Goal: Transaction & Acquisition: Obtain resource

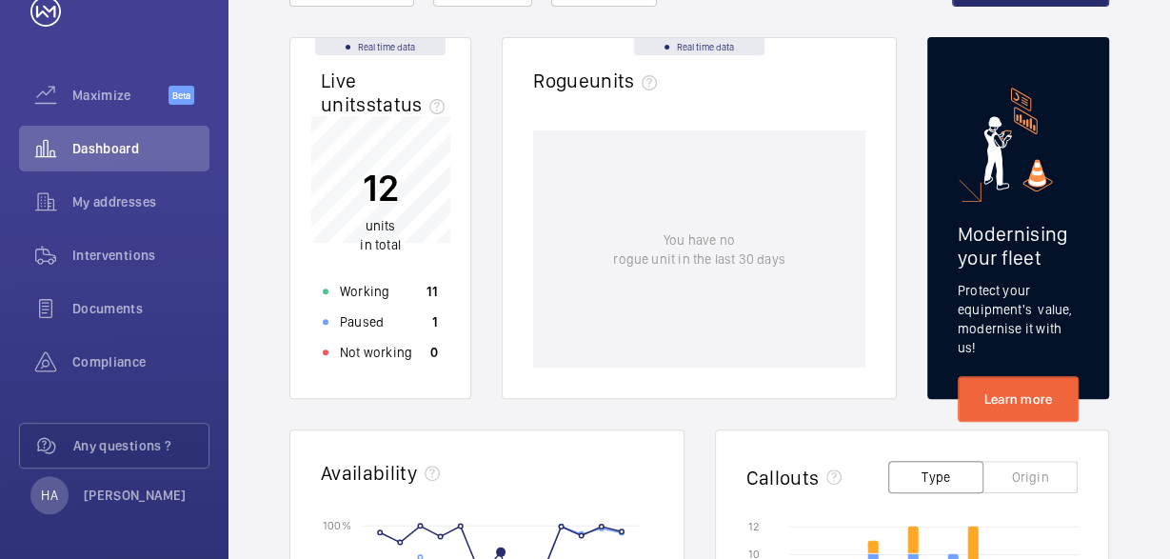
scroll to position [63, 0]
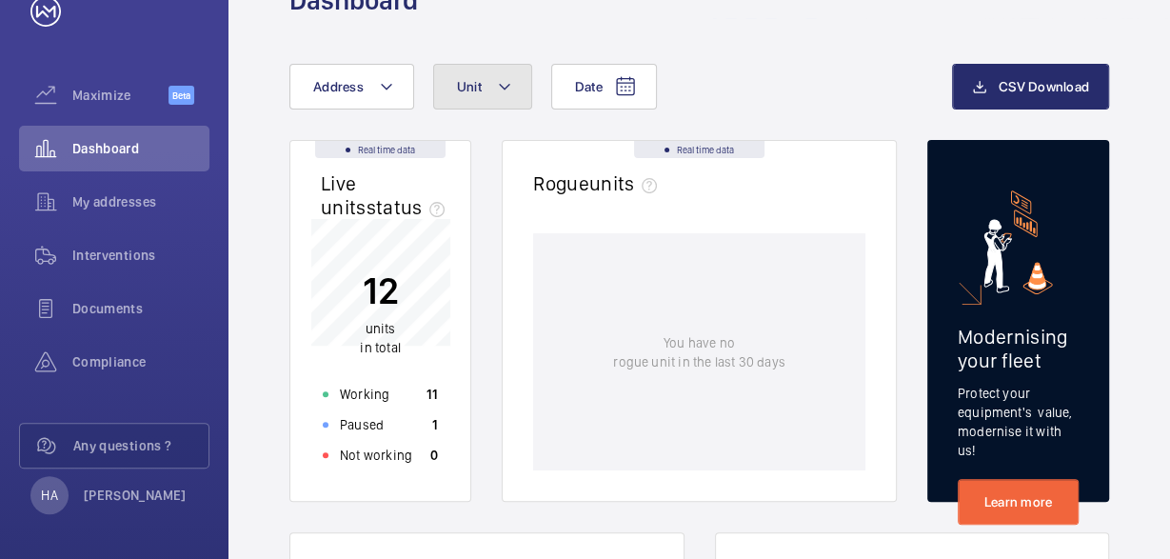
click at [498, 79] on mat-icon at bounding box center [504, 86] width 15 height 23
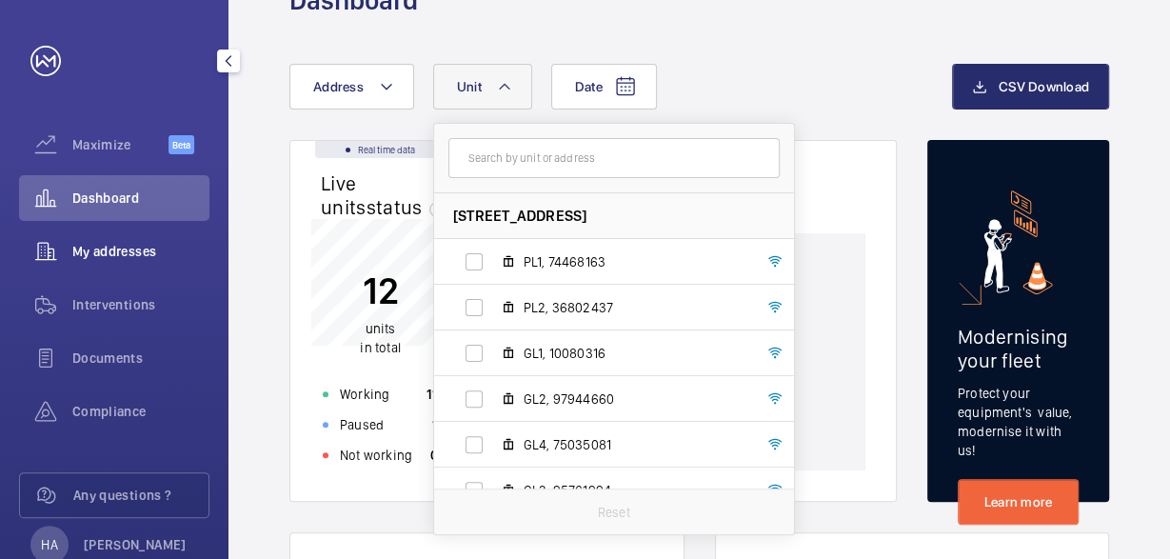
scroll to position [49, 0]
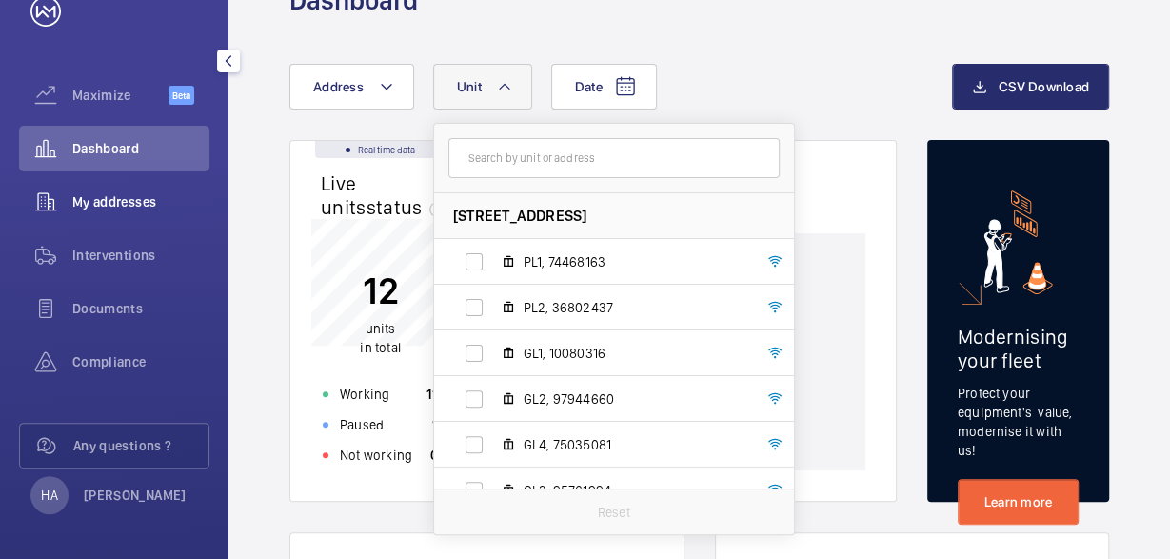
click at [94, 207] on span "My addresses" at bounding box center [140, 201] width 137 height 19
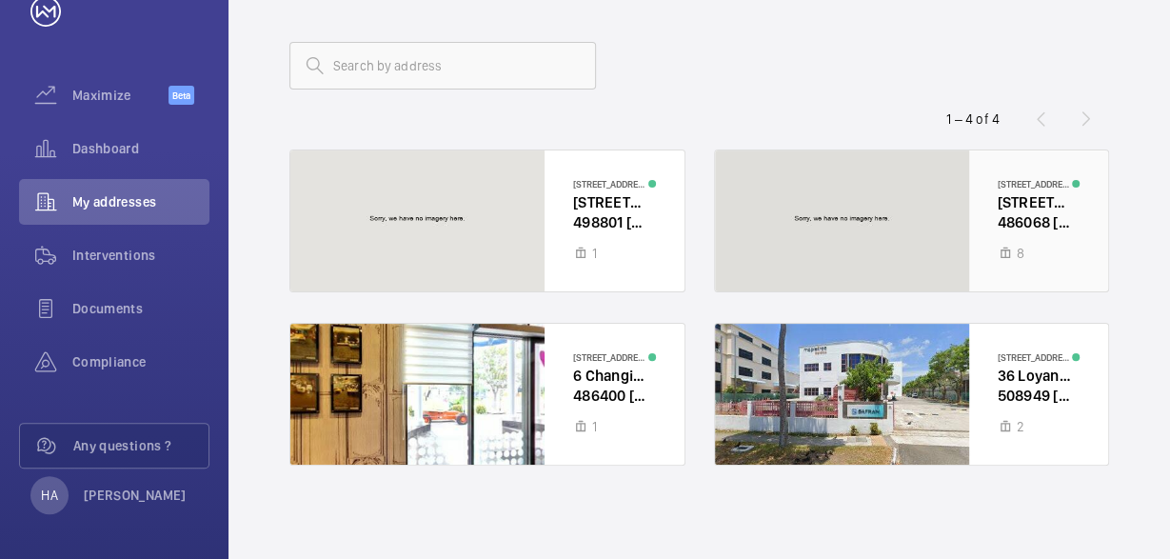
scroll to position [86, 0]
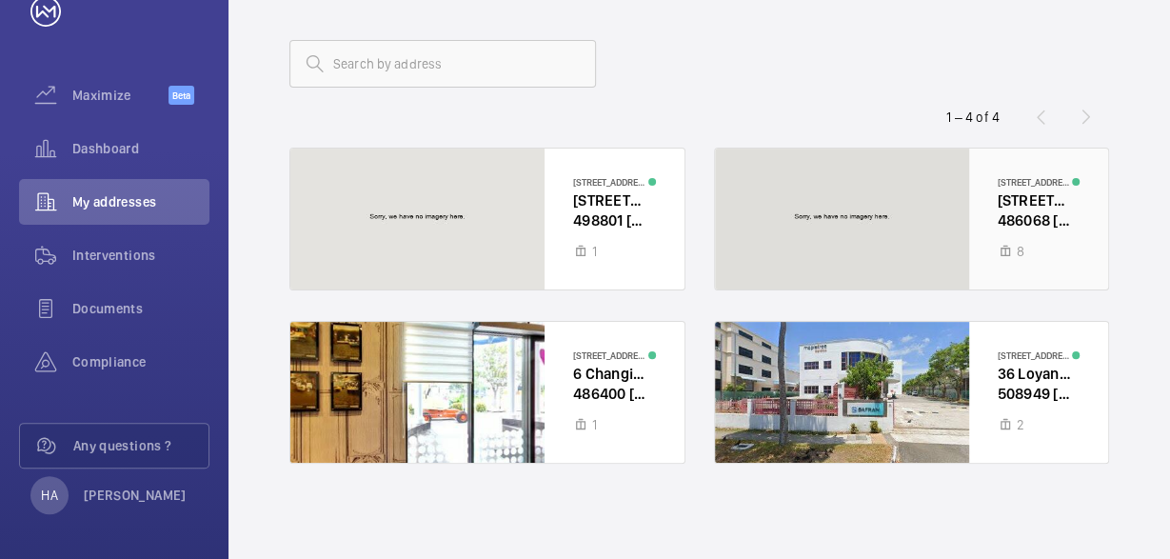
click at [1016, 189] on div at bounding box center [912, 218] width 394 height 141
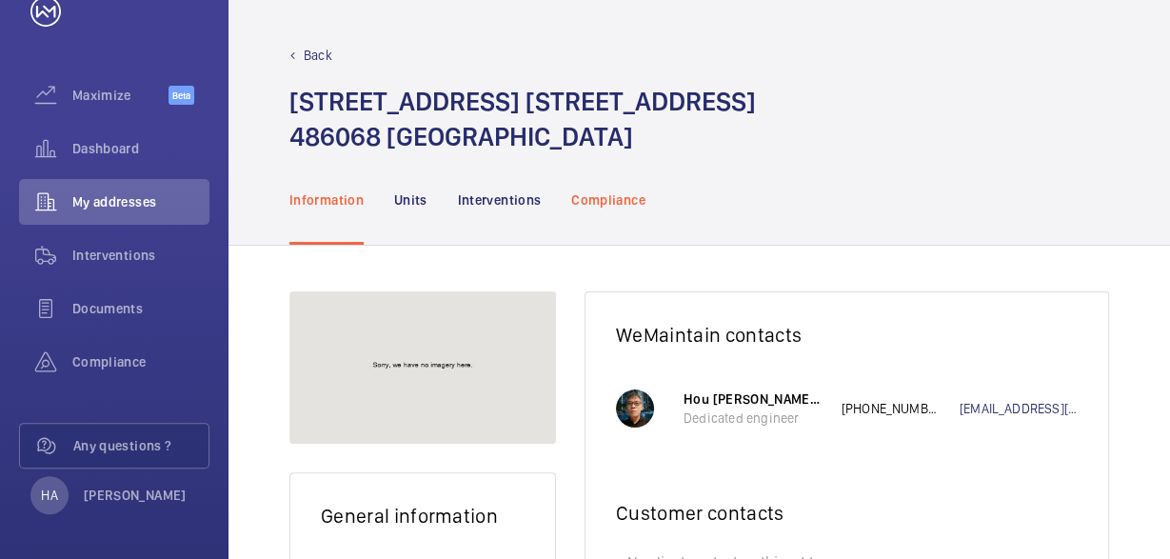
click at [601, 196] on p "Compliance" at bounding box center [608, 199] width 74 height 19
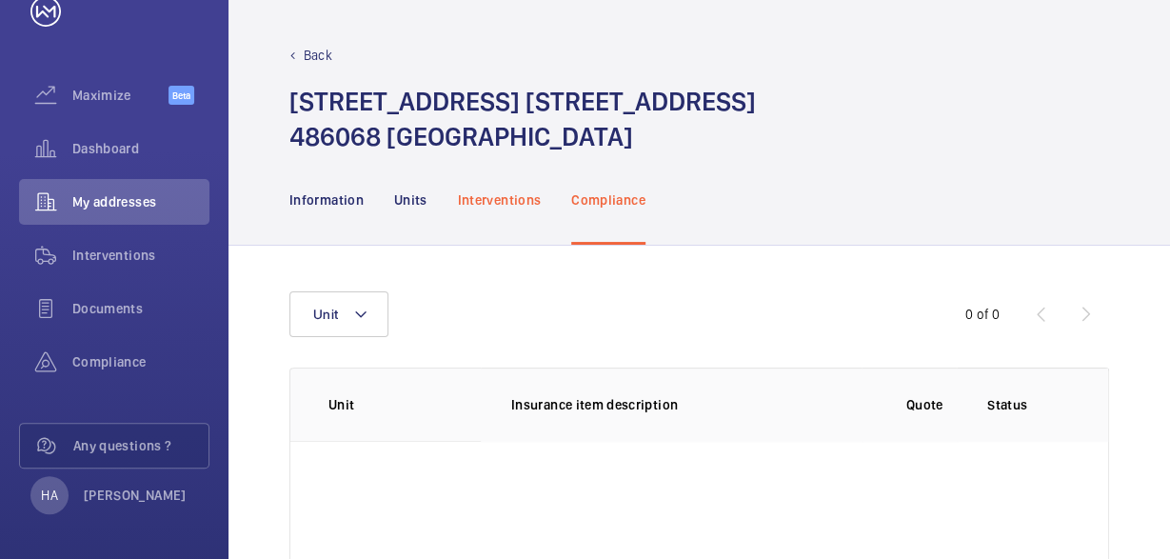
click at [494, 202] on p "Interventions" at bounding box center [500, 199] width 84 height 19
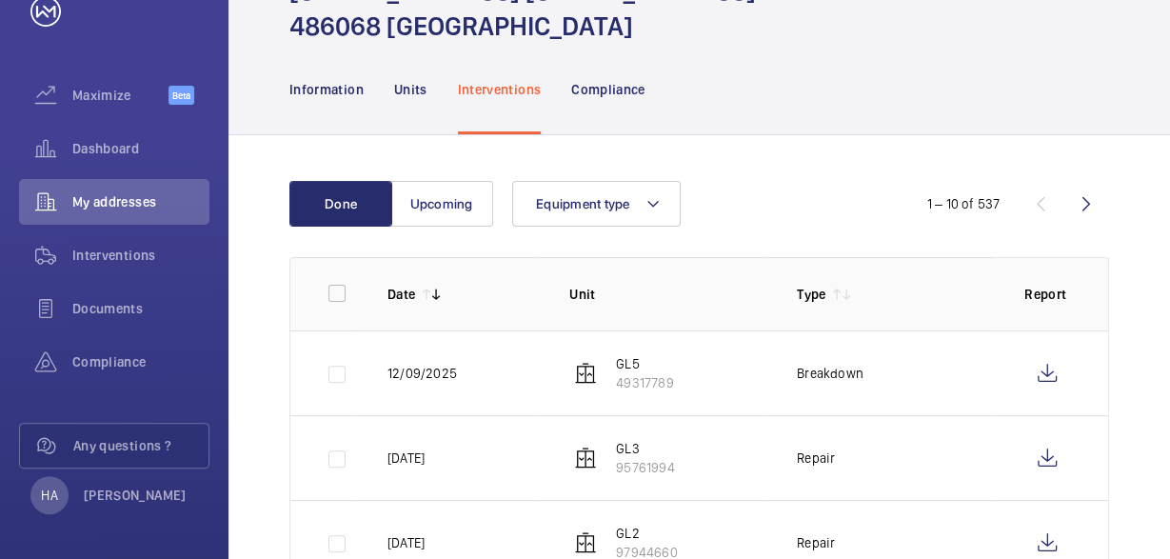
scroll to position [221, 0]
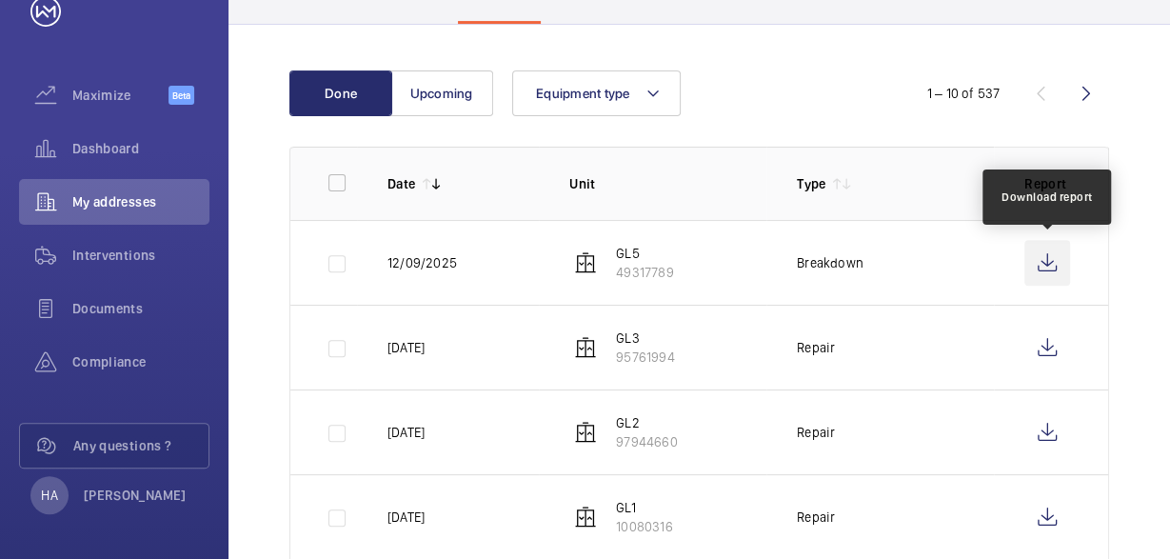
click at [1051, 262] on wm-front-icon-button at bounding box center [1047, 263] width 46 height 46
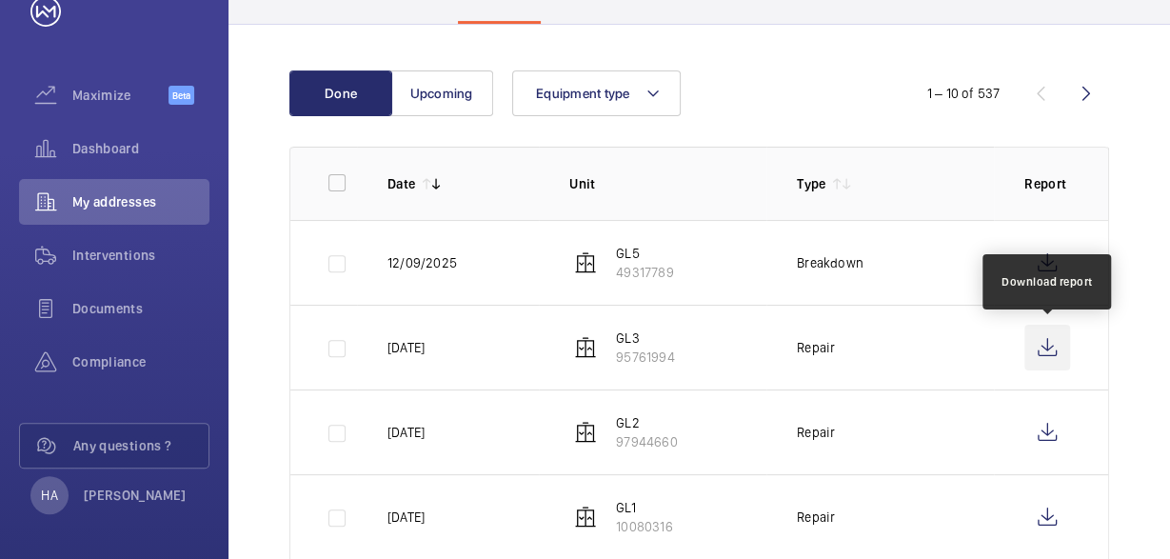
click at [1051, 354] on wm-front-icon-button at bounding box center [1047, 348] width 46 height 46
